Goal: Transaction & Acquisition: Purchase product/service

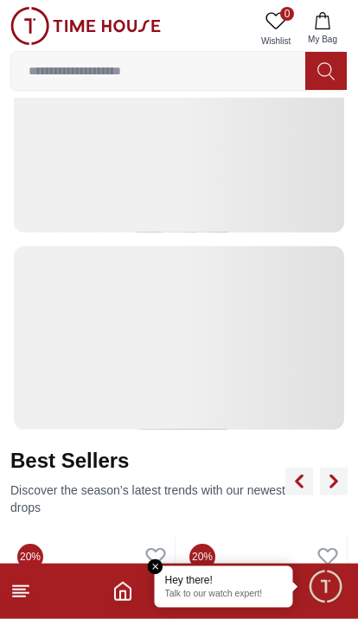
scroll to position [333, 0]
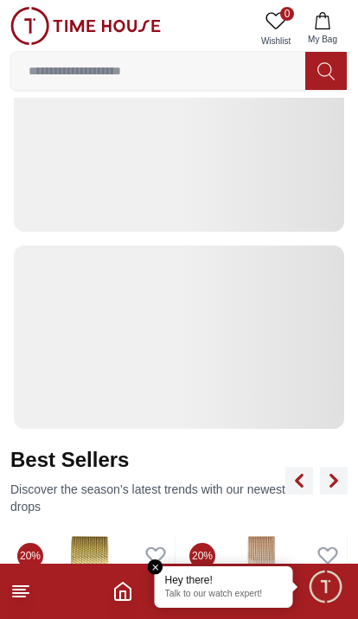
click at [163, 568] on em "Close tooltip" at bounding box center [156, 568] width 16 height 16
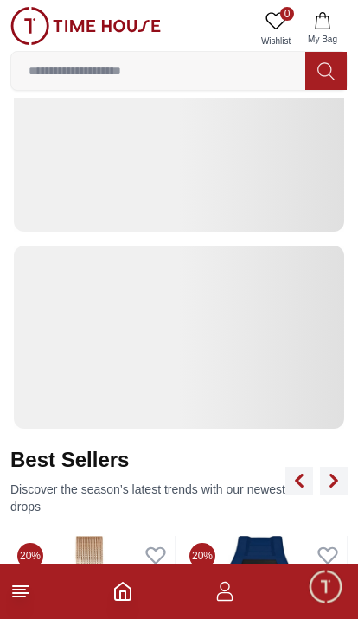
click at [130, 594] on icon "Home" at bounding box center [123, 591] width 16 height 17
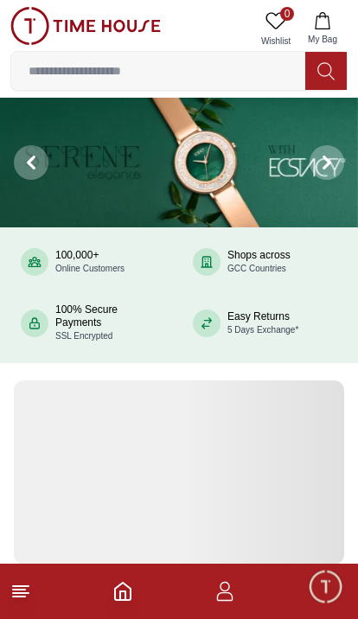
click at [215, 595] on icon "button" at bounding box center [225, 591] width 21 height 21
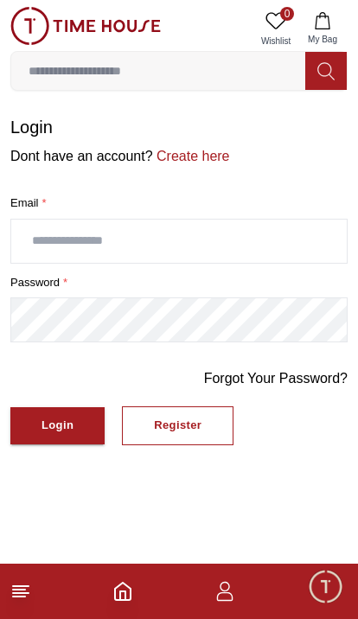
click at [41, 587] on footer at bounding box center [179, 591] width 358 height 55
click at [26, 588] on icon at bounding box center [20, 591] width 21 height 21
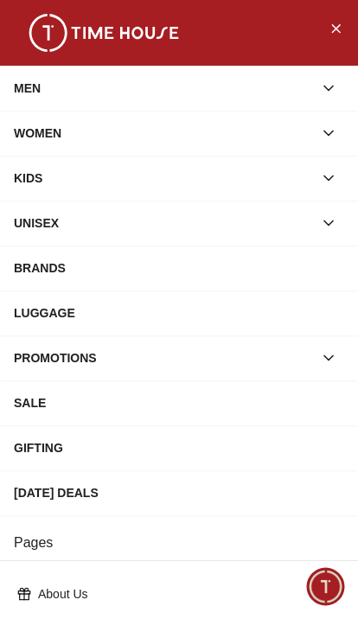
click at [277, 91] on div "MEN" at bounding box center [163, 88] width 299 height 31
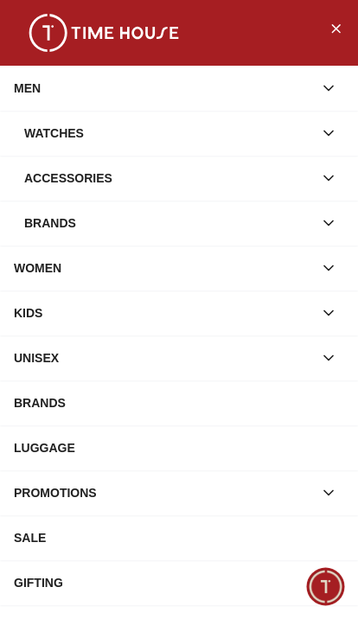
click at [265, 126] on div "Watches" at bounding box center [168, 133] width 289 height 31
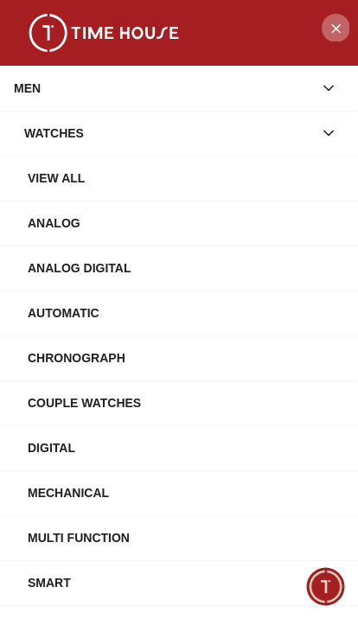
click at [327, 29] on button "Close Menu" at bounding box center [336, 28] width 28 height 28
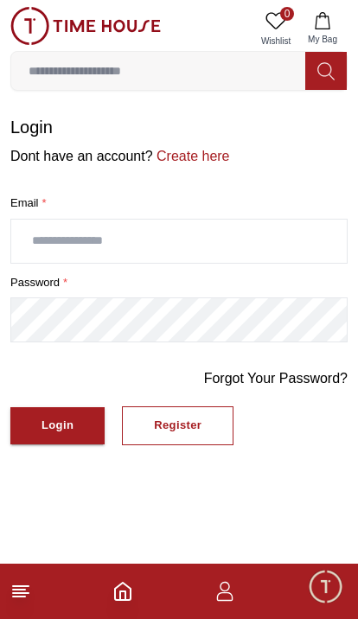
click at [124, 590] on icon "Home" at bounding box center [122, 591] width 21 height 21
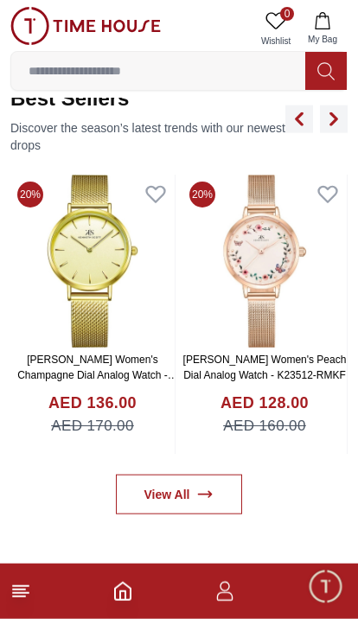
scroll to position [696, 0]
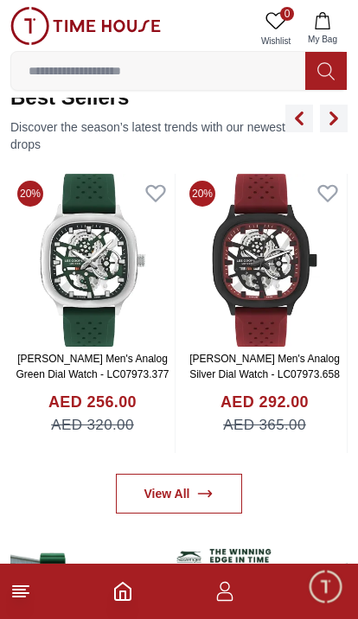
click at [123, 300] on img at bounding box center [92, 260] width 164 height 173
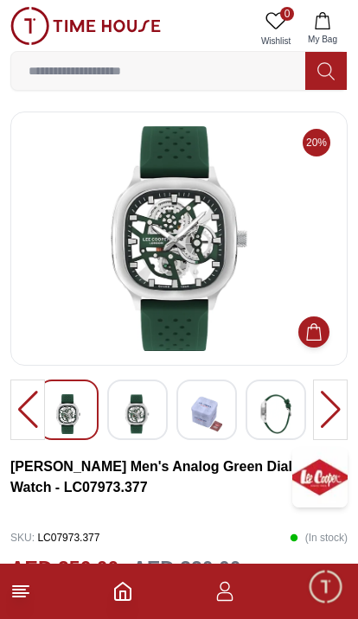
click at [194, 281] on img at bounding box center [179, 238] width 308 height 225
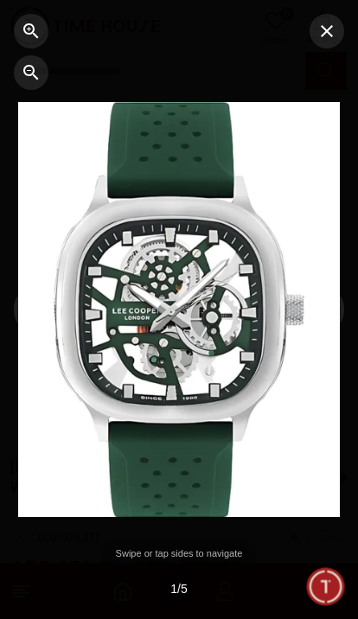
click at [208, 306] on div at bounding box center [179, 309] width 323 height 414
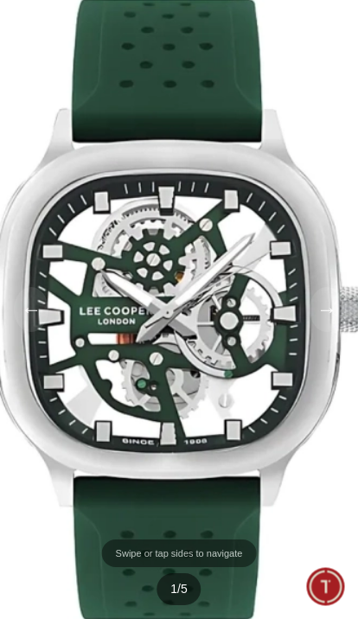
click at [202, 347] on div at bounding box center [180, 309] width 484 height 622
click at [196, 341] on div at bounding box center [180, 309] width 484 height 622
click at [189, 343] on div at bounding box center [180, 309] width 484 height 622
click at [176, 171] on div at bounding box center [180, 309] width 484 height 622
click at [207, 257] on div at bounding box center [180, 309] width 484 height 622
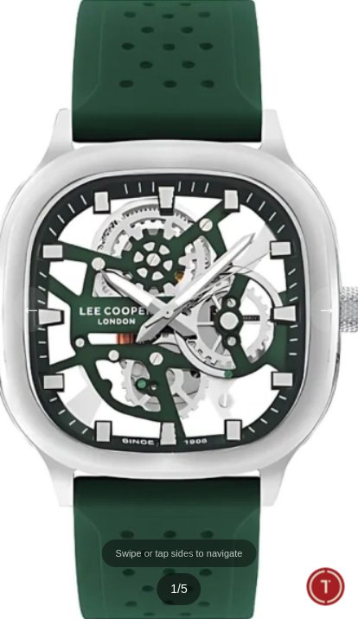
click at [214, 442] on div at bounding box center [180, 309] width 484 height 622
click at [205, 559] on div at bounding box center [180, 309] width 484 height 622
click at [183, 586] on div "1 / 5" at bounding box center [179, 590] width 44 height 32
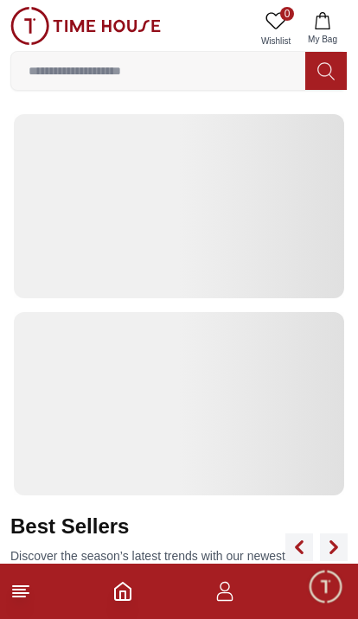
scroll to position [277, 0]
